Goal: Information Seeking & Learning: Stay updated

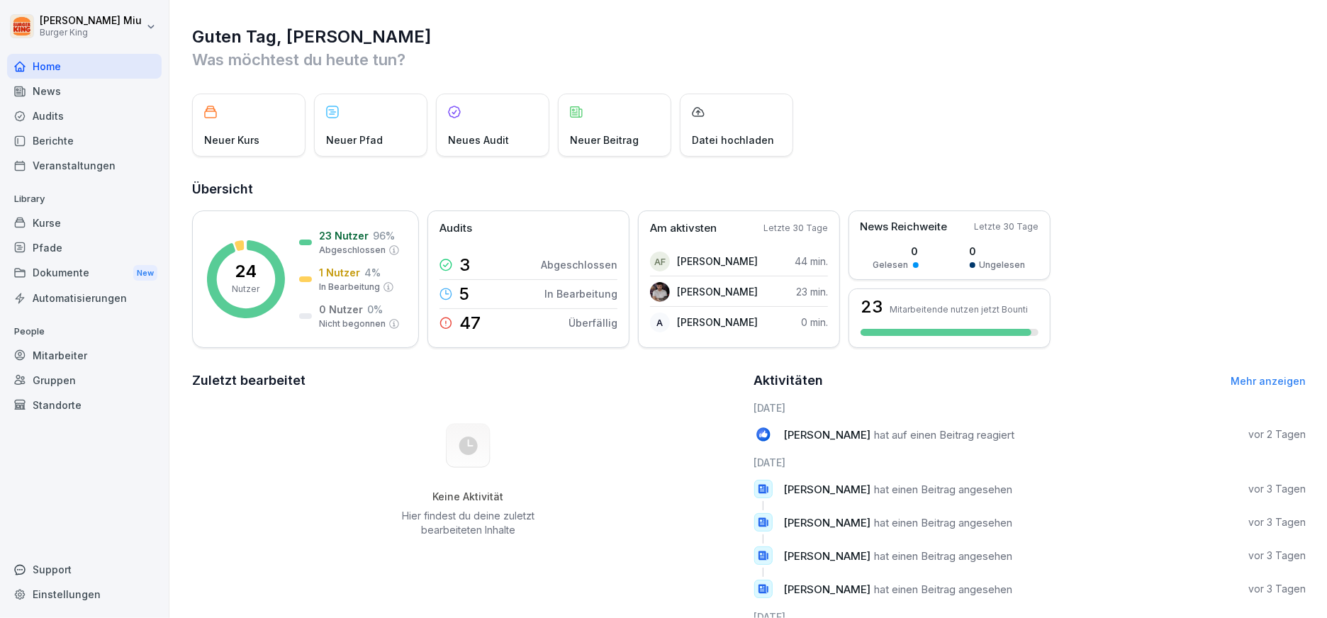
click at [118, 266] on div "Dokumente New" at bounding box center [84, 273] width 155 height 26
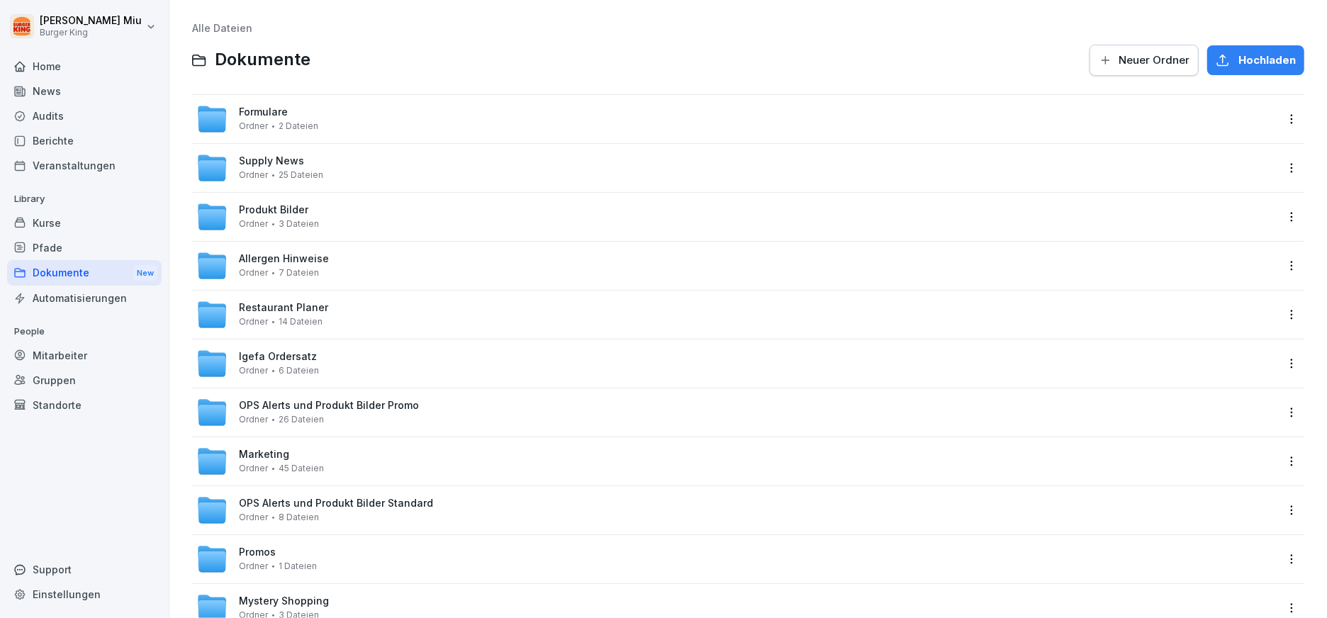
click at [105, 94] on div "News" at bounding box center [84, 91] width 155 height 25
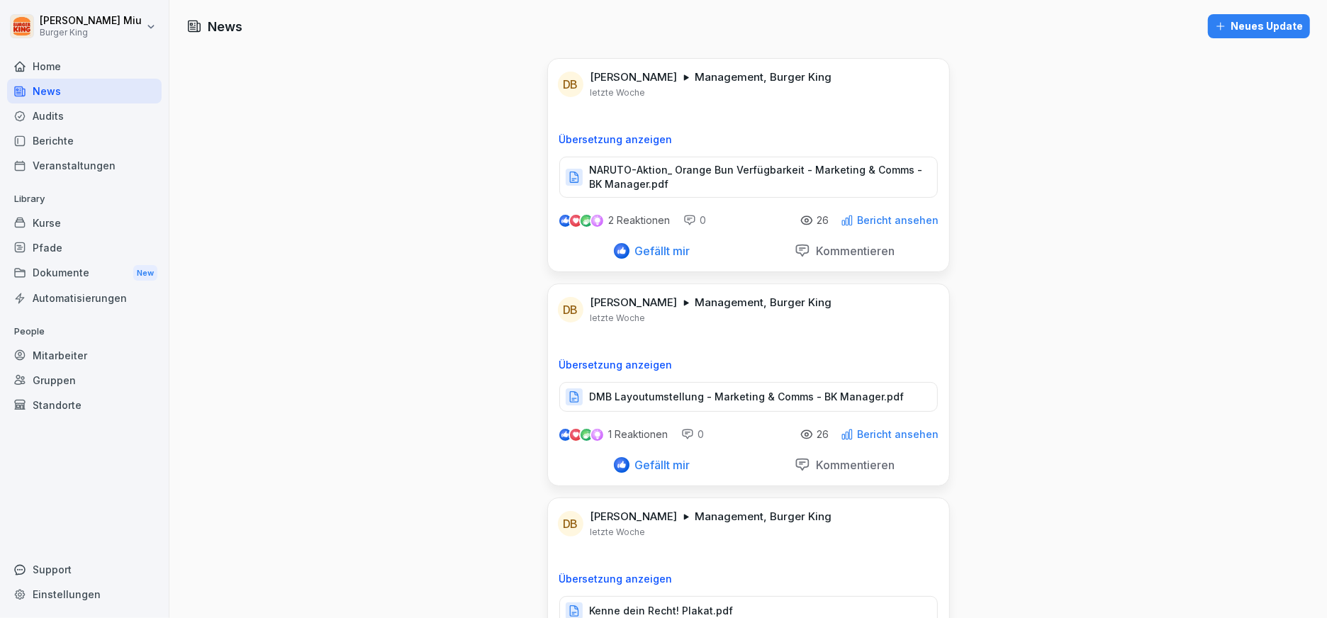
click at [632, 181] on p "NARUTO-Aktion_ Orange Bun Verfügbarkeit - Marketing & Comms - BK Manager.pdf" at bounding box center [756, 177] width 333 height 28
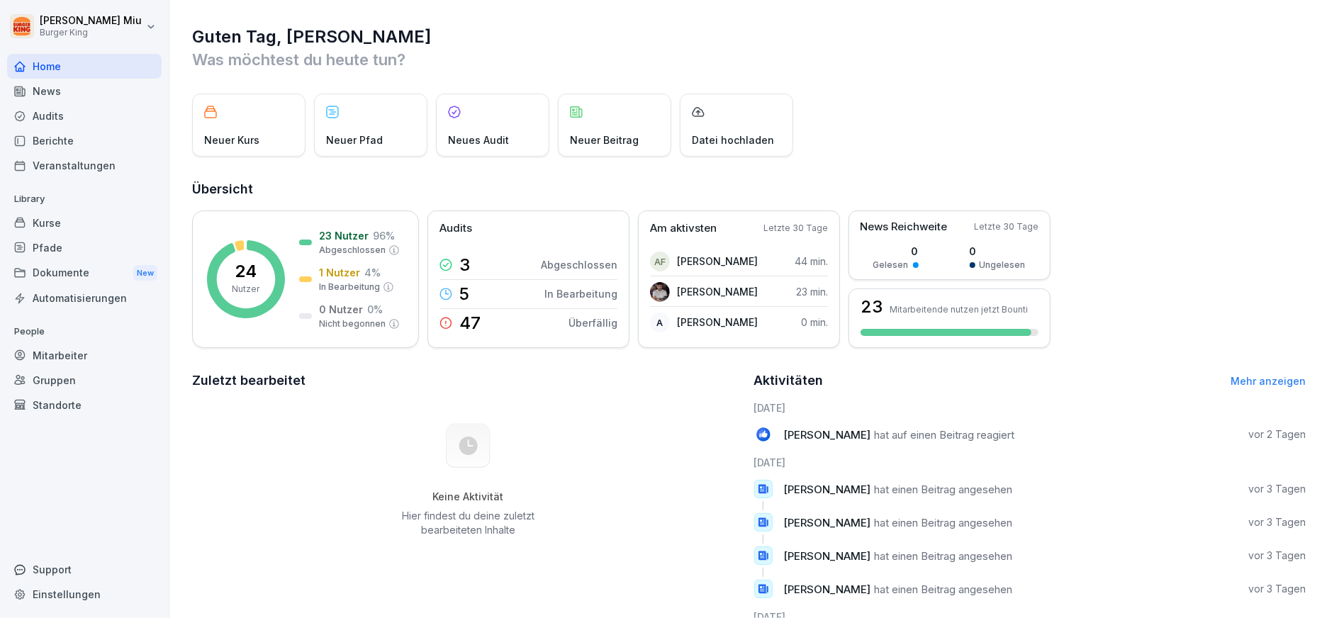
click at [86, 91] on div "News" at bounding box center [84, 91] width 155 height 25
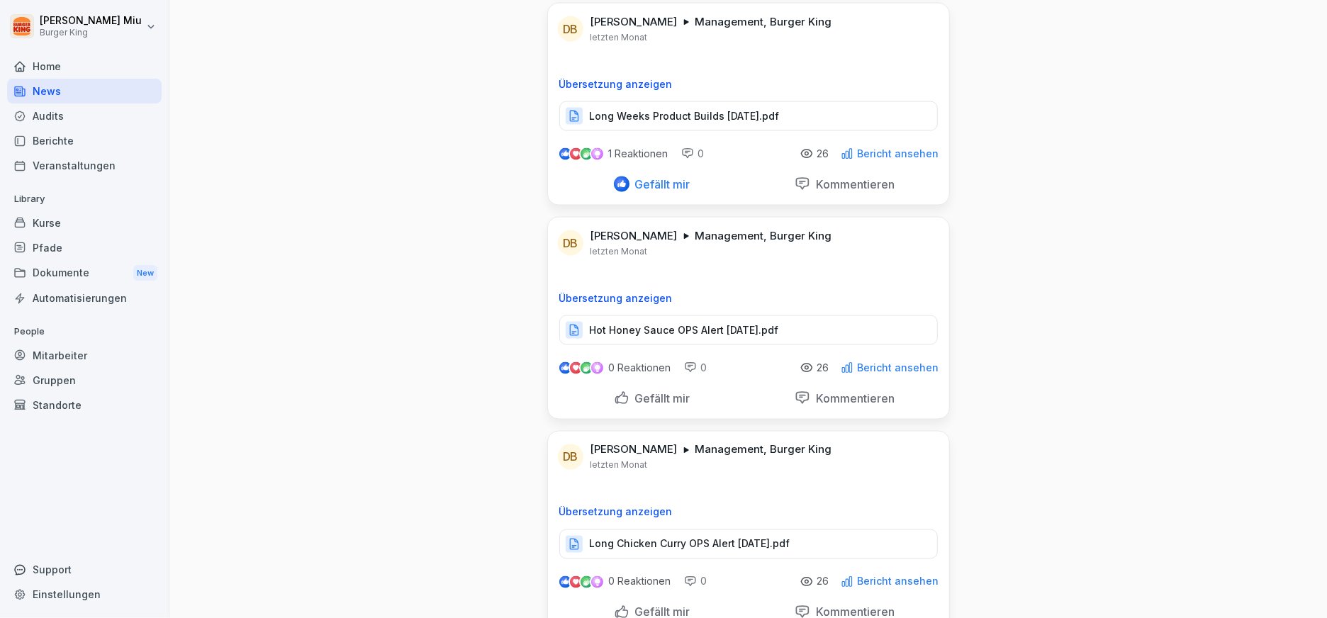
scroll to position [10239, 0]
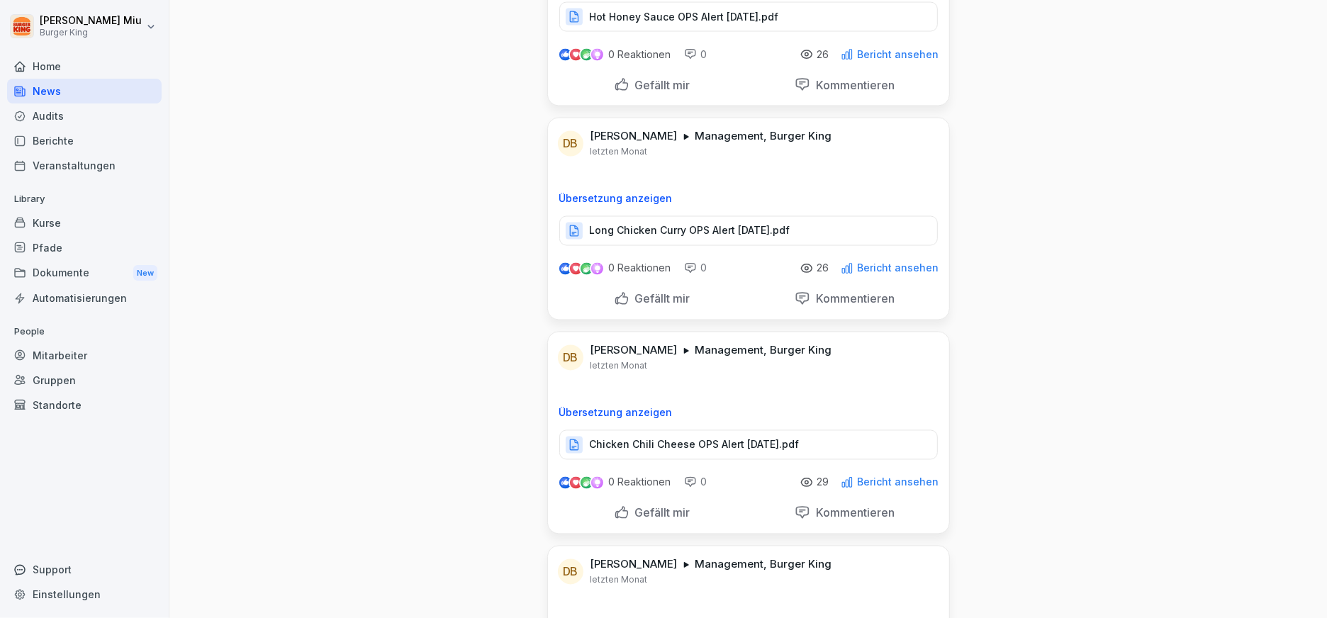
click at [617, 505] on div "Gefällt mir" at bounding box center [652, 513] width 77 height 16
drag, startPoint x: 637, startPoint y: 262, endPoint x: 627, endPoint y: 279, distance: 18.7
click at [636, 292] on p "Gefällt mir" at bounding box center [659, 299] width 61 height 14
click at [617, 505] on div at bounding box center [622, 513] width 16 height 16
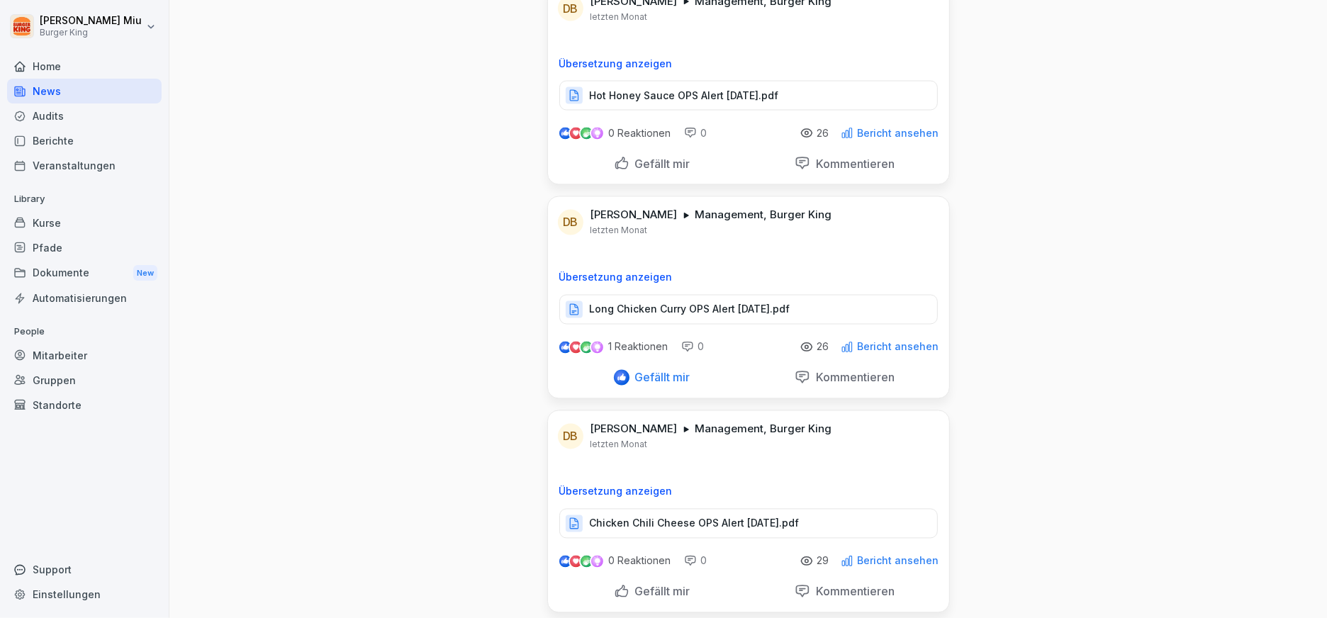
click at [614, 156] on div "Gefällt mir" at bounding box center [652, 164] width 77 height 16
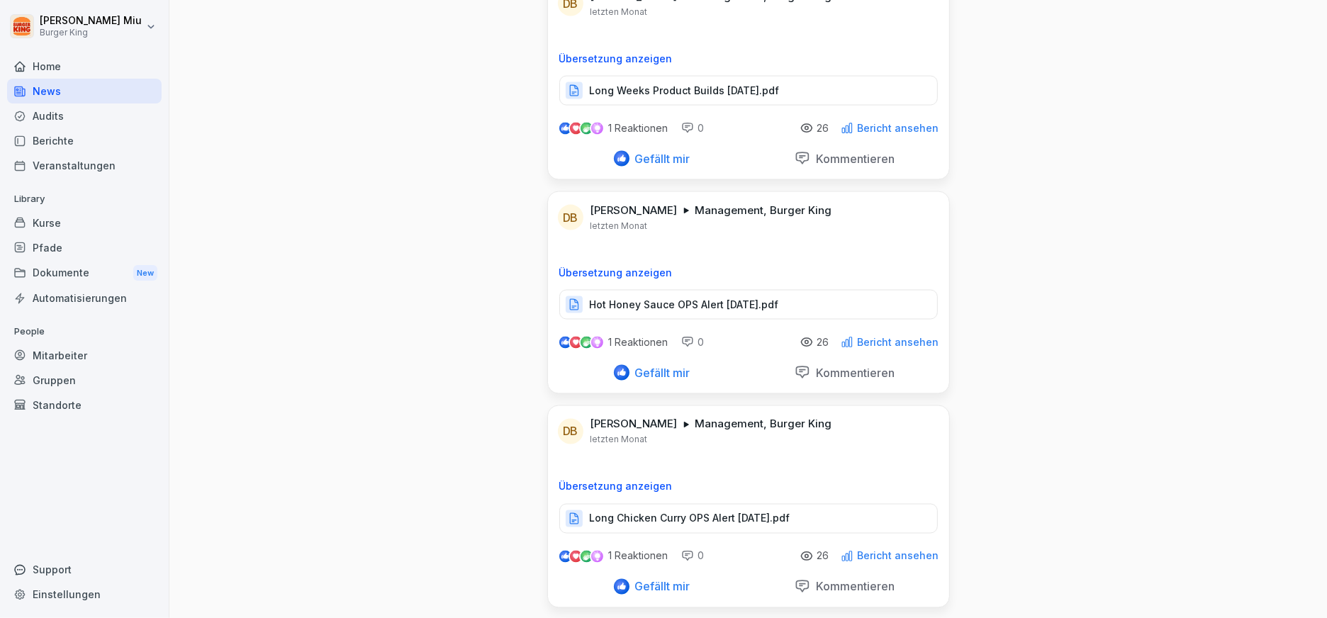
scroll to position [9924, 0]
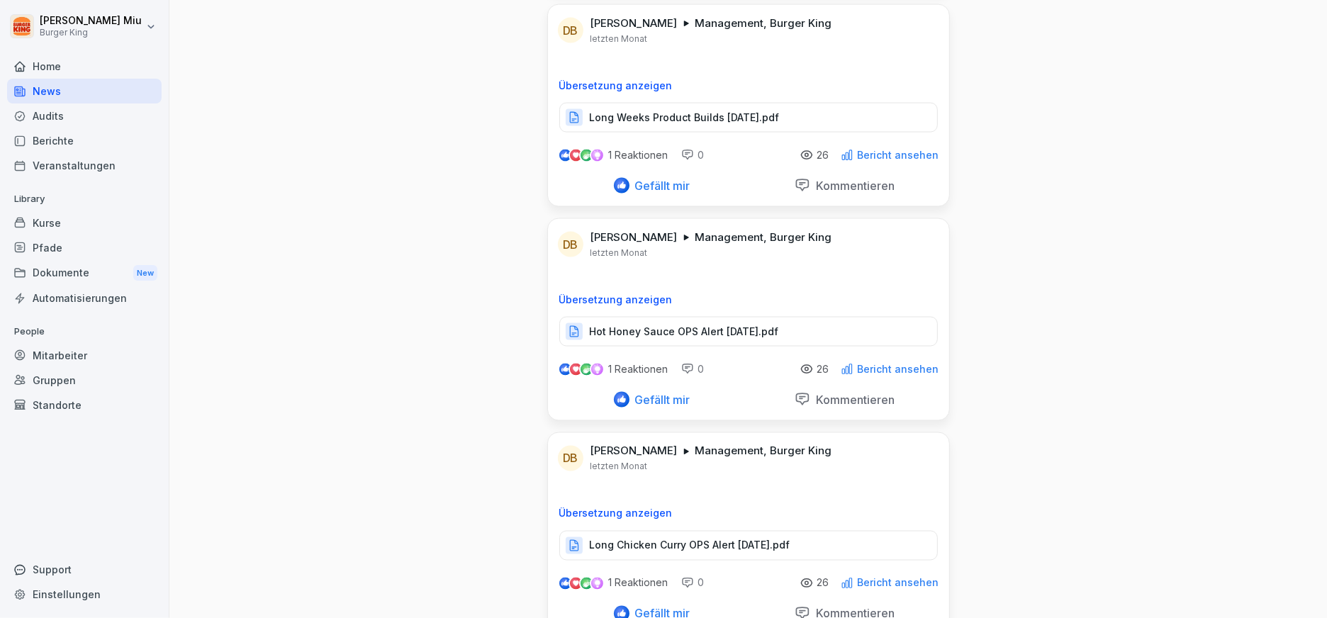
click at [614, 178] on div at bounding box center [622, 186] width 16 height 16
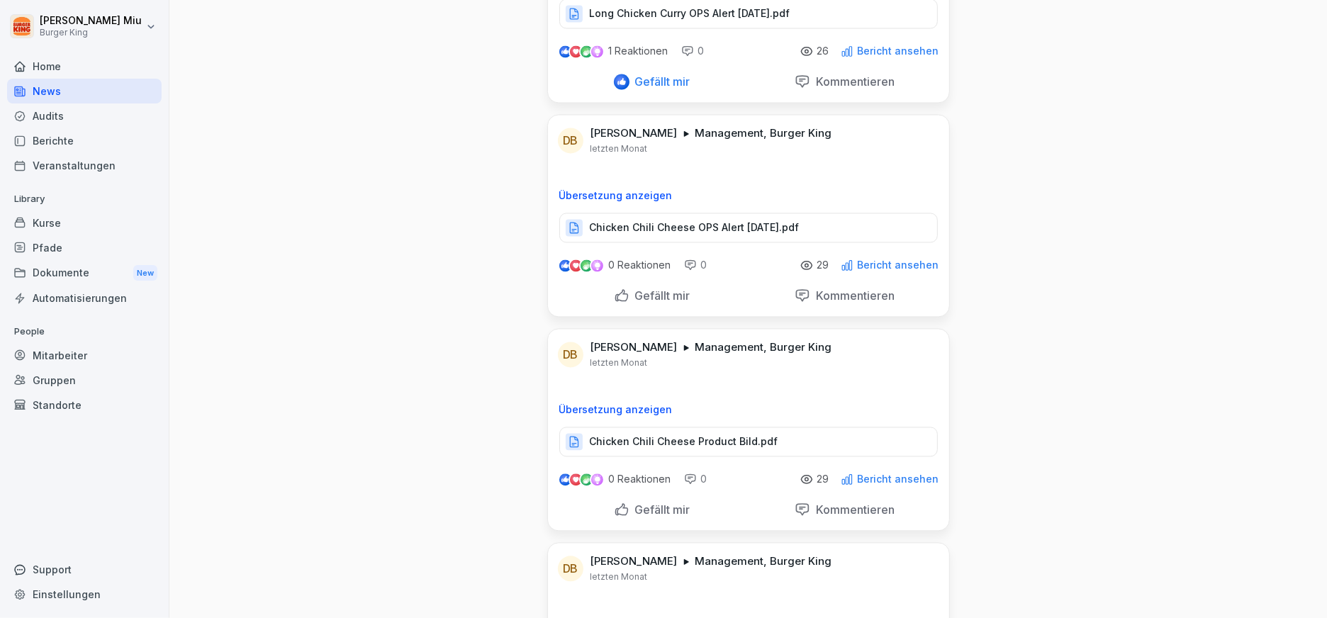
scroll to position [10554, 0]
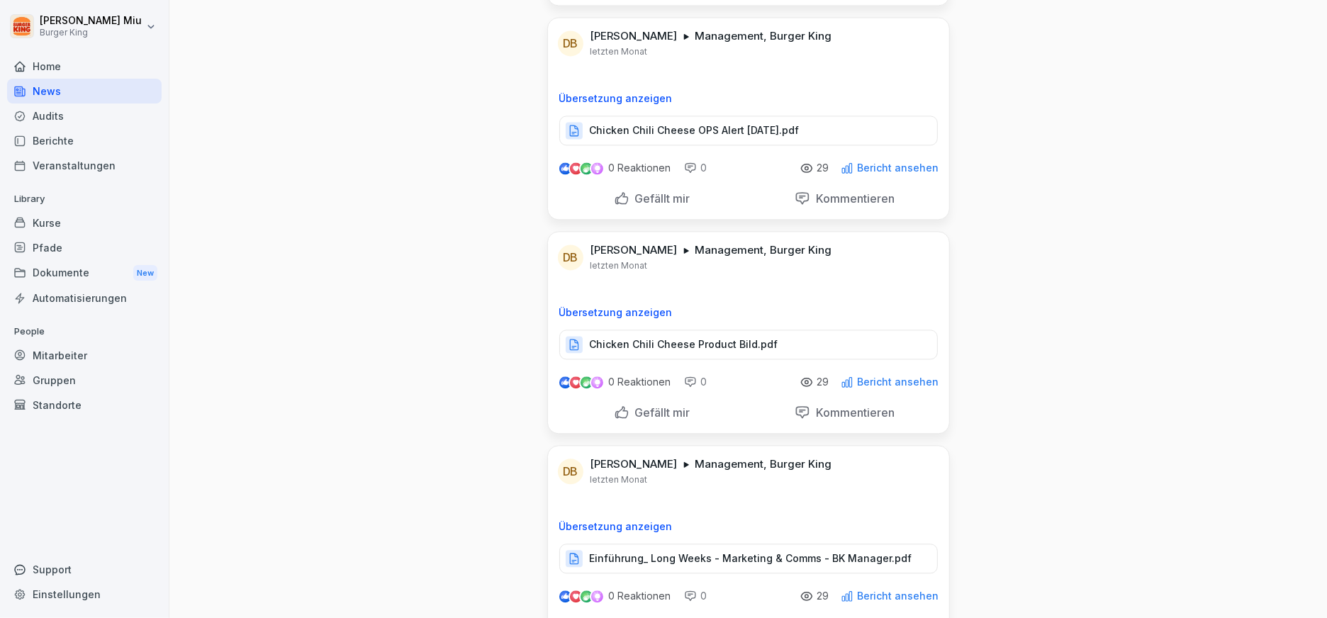
click at [616, 405] on div "Gefällt mir" at bounding box center [652, 413] width 77 height 16
click at [621, 617] on div "Gefällt mir" at bounding box center [652, 627] width 77 height 16
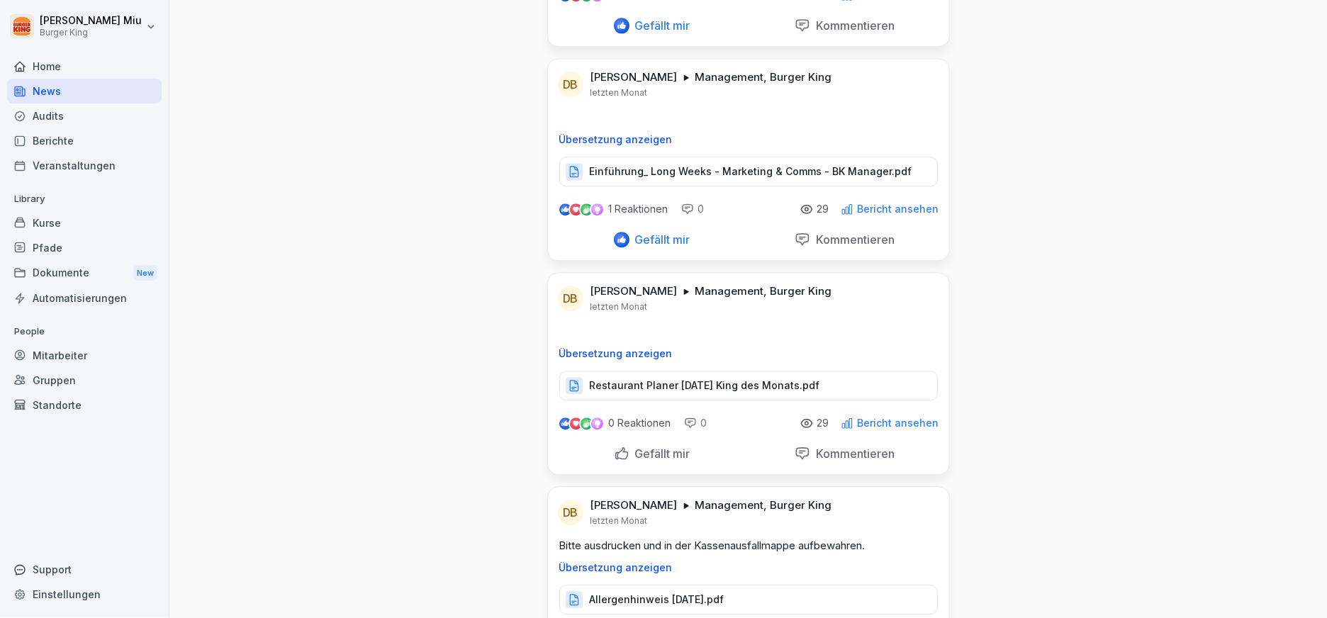
scroll to position [10948, 0]
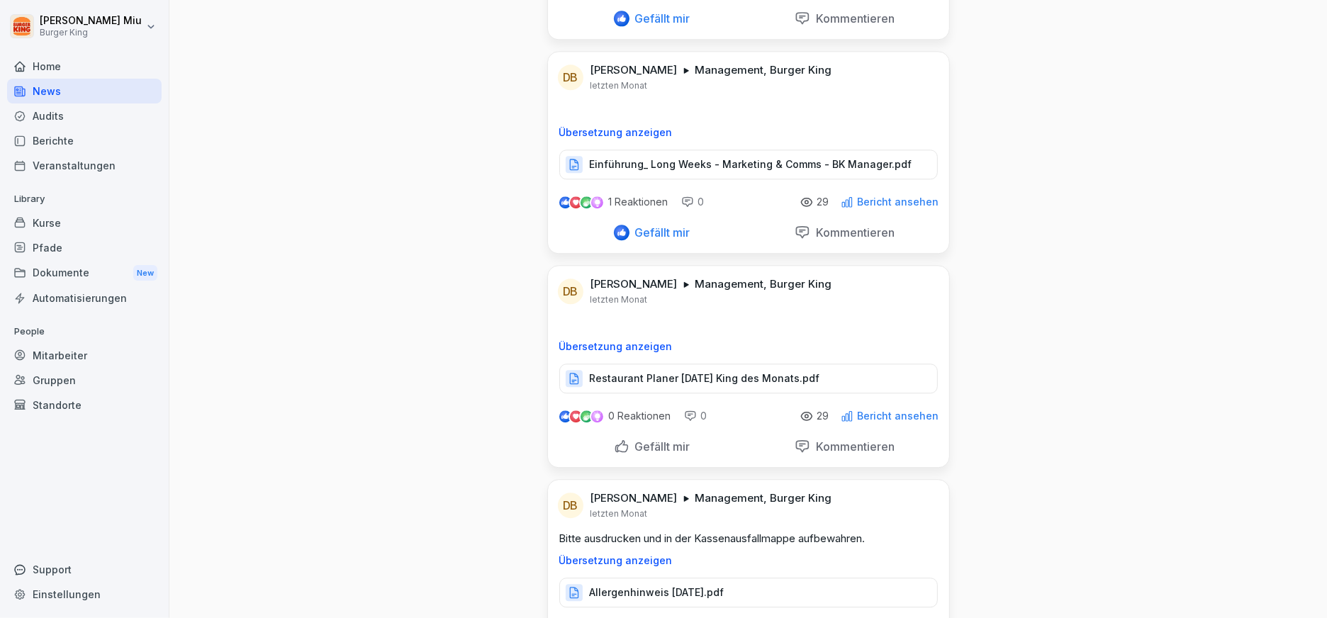
click at [614, 439] on div "Gefällt mir" at bounding box center [652, 447] width 77 height 16
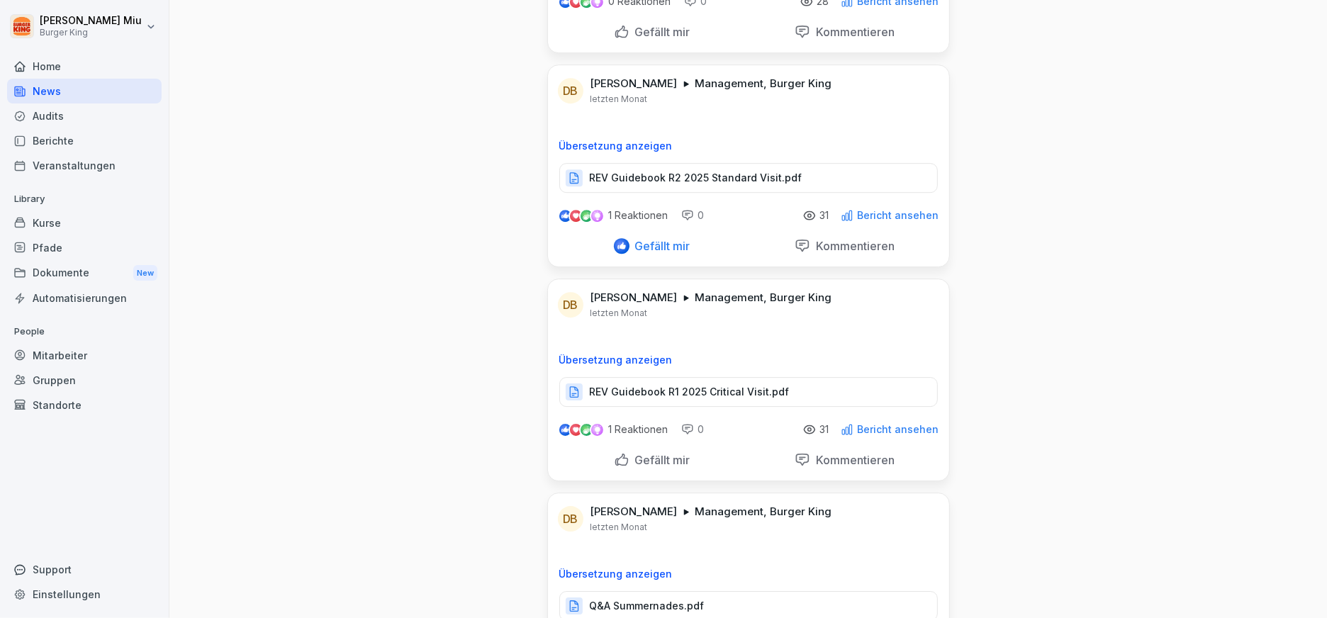
scroll to position [11578, 0]
click at [614, 451] on div "Gefällt mir" at bounding box center [652, 459] width 77 height 16
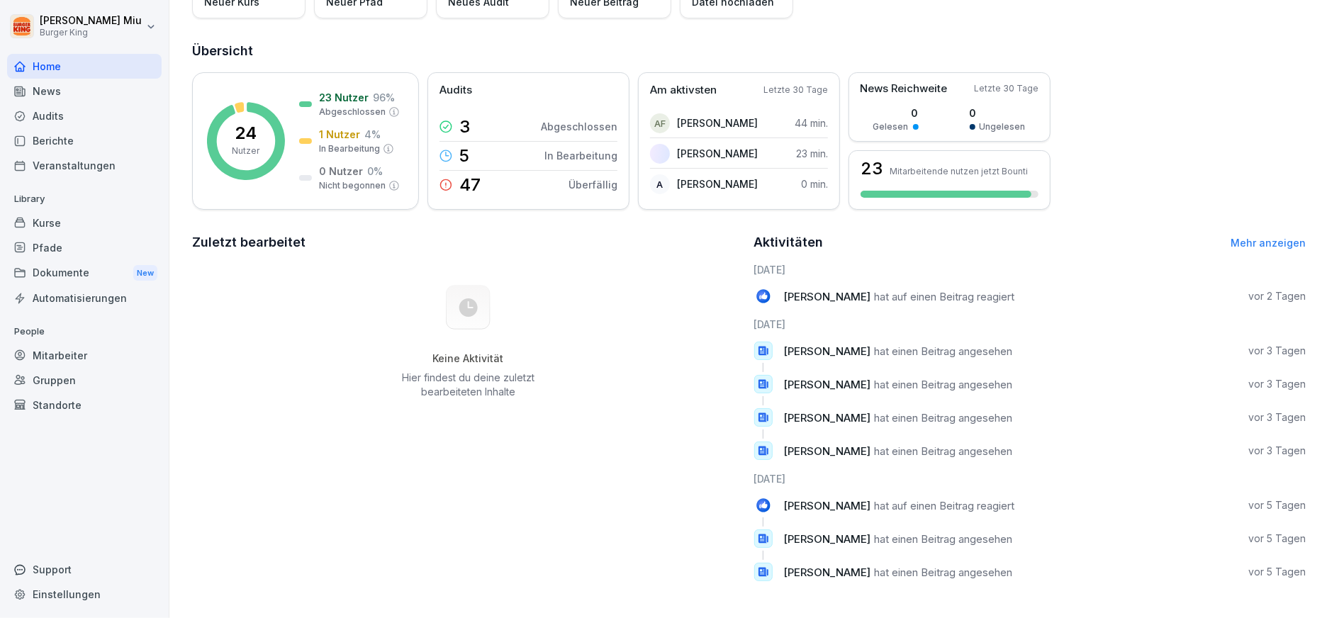
scroll to position [128, 0]
